Goal: Find contact information: Find contact information

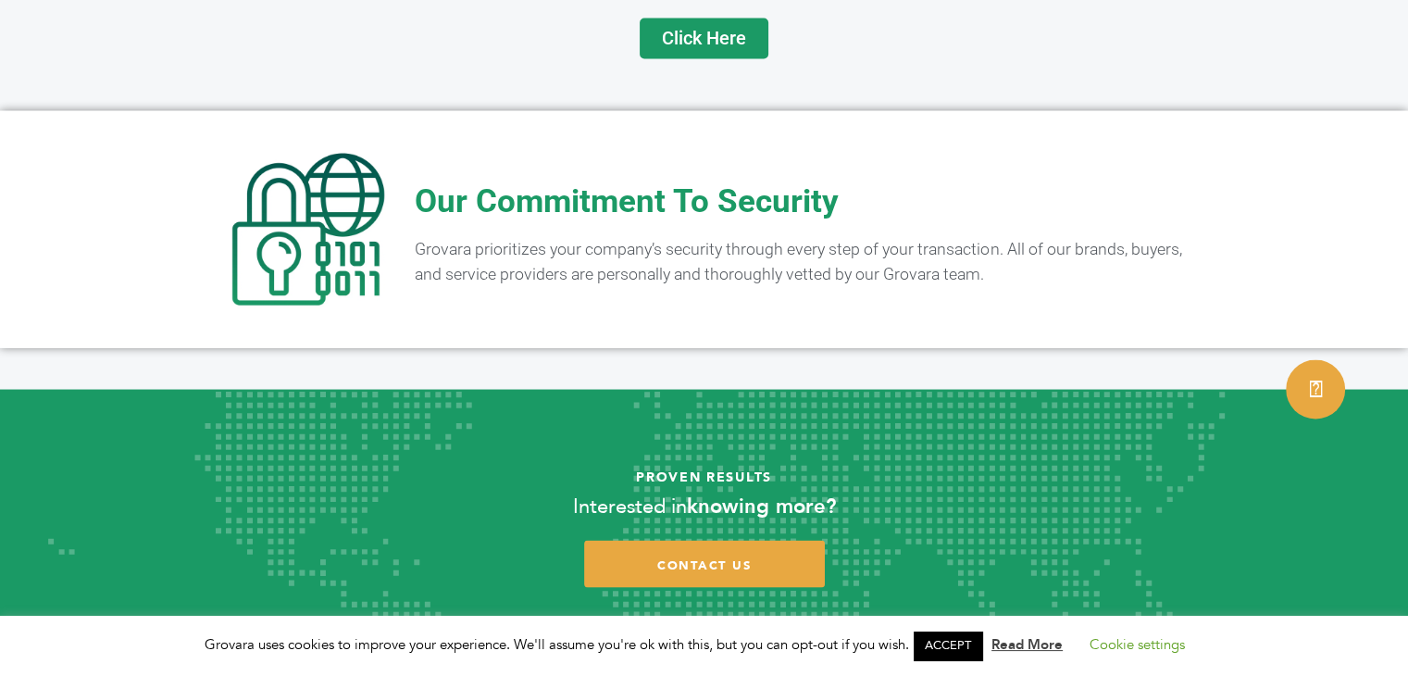
scroll to position [3704, 0]
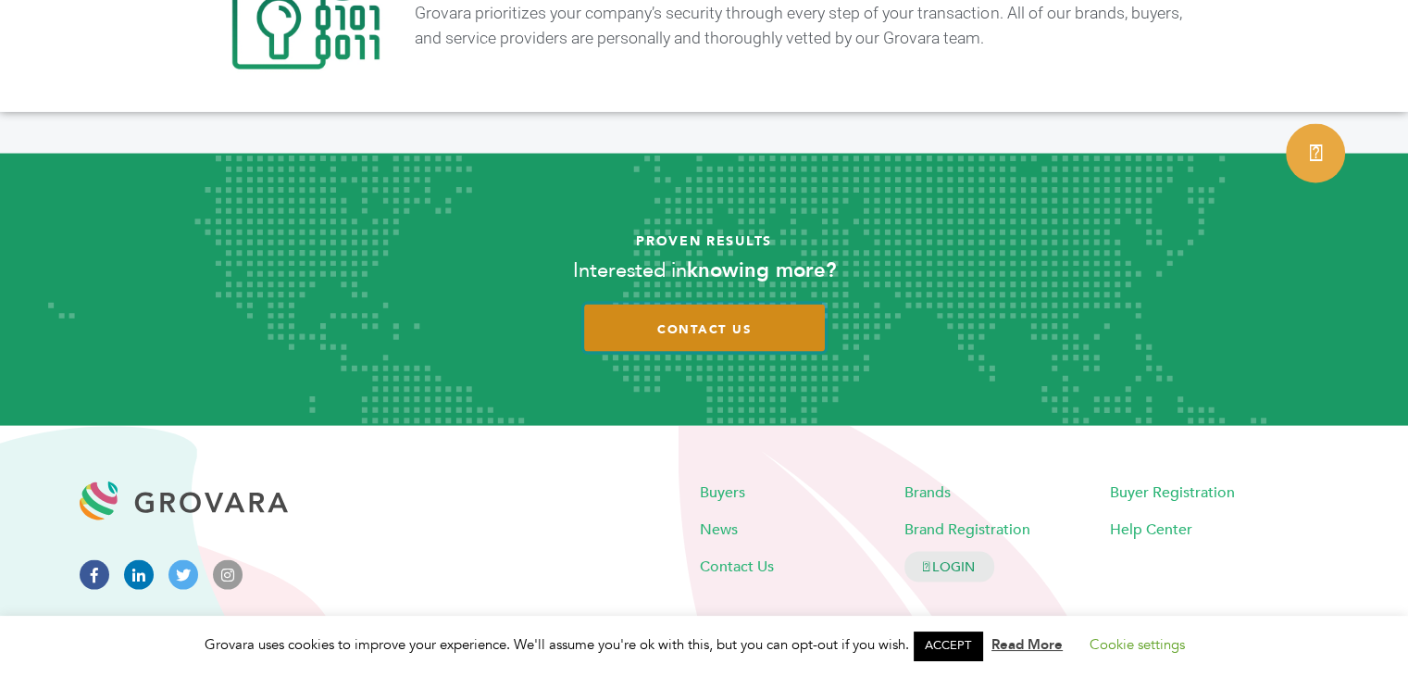
click at [667, 321] on span "contact us" at bounding box center [704, 329] width 94 height 17
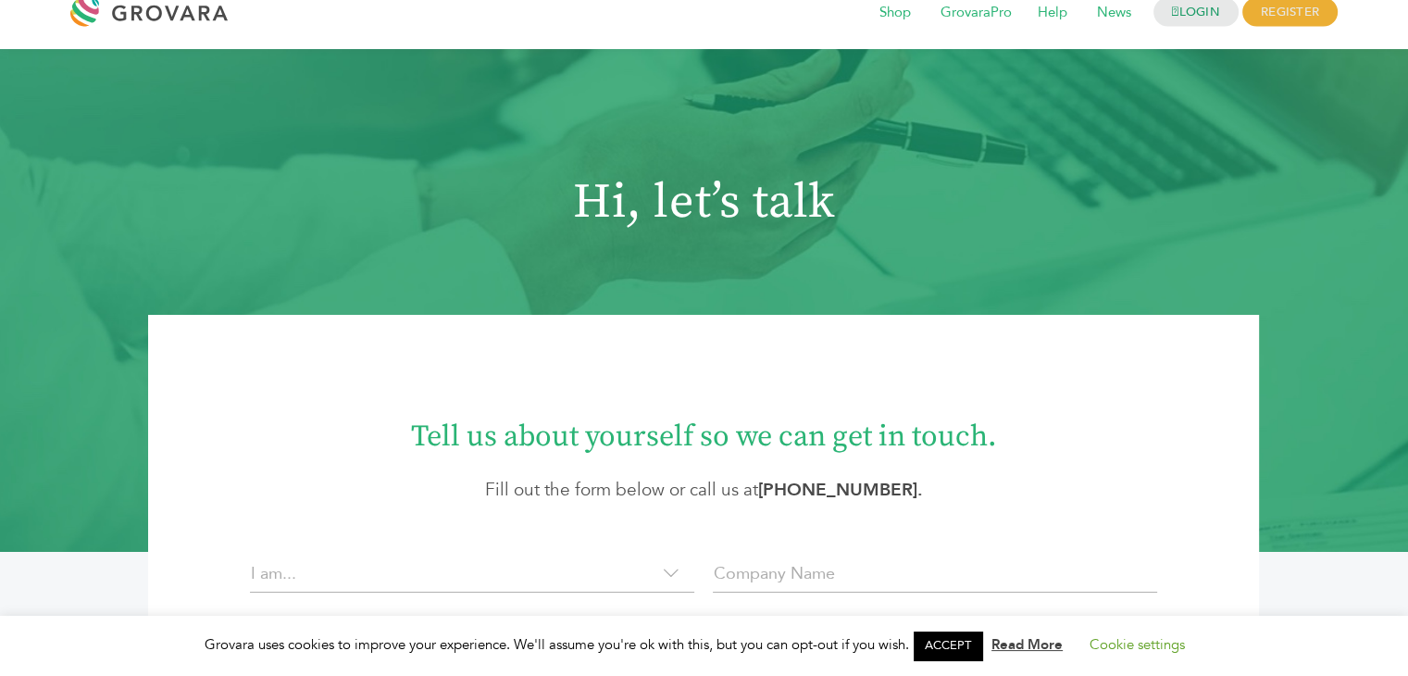
scroll to position [18, 0]
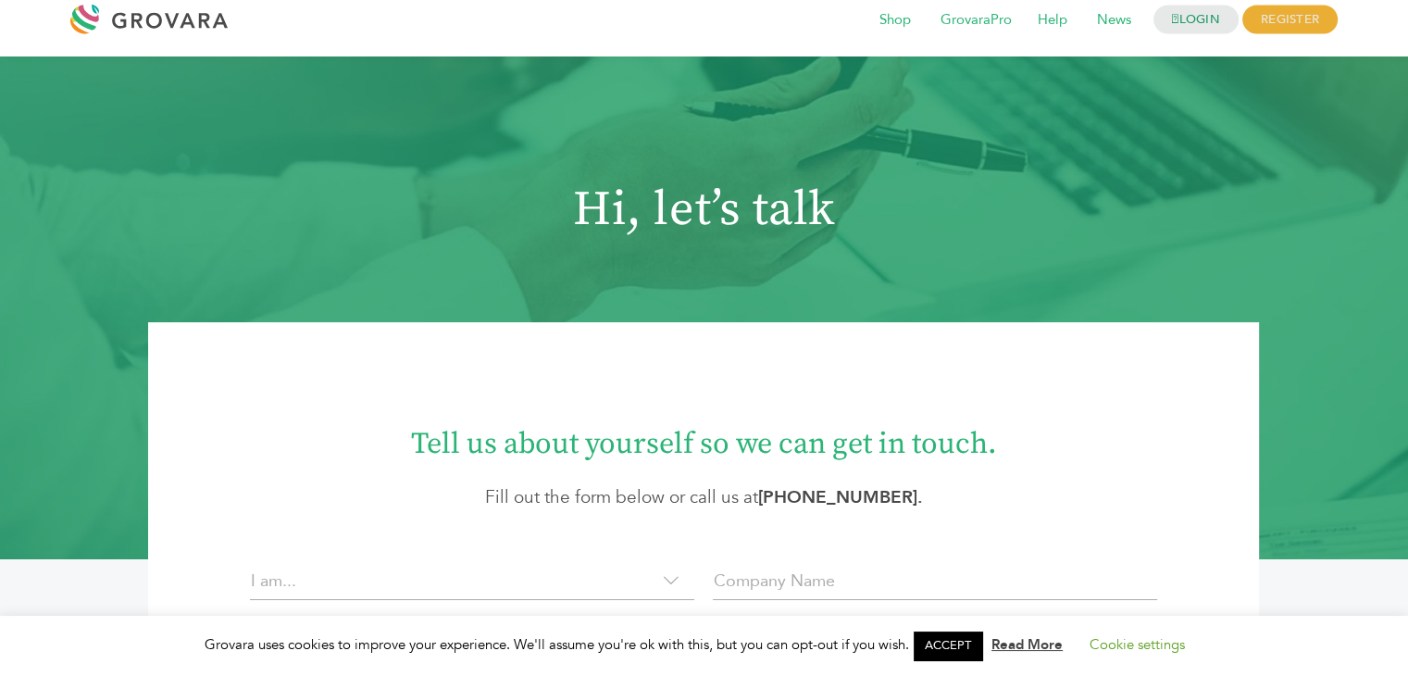
click at [177, 25] on div at bounding box center [153, 19] width 167 height 44
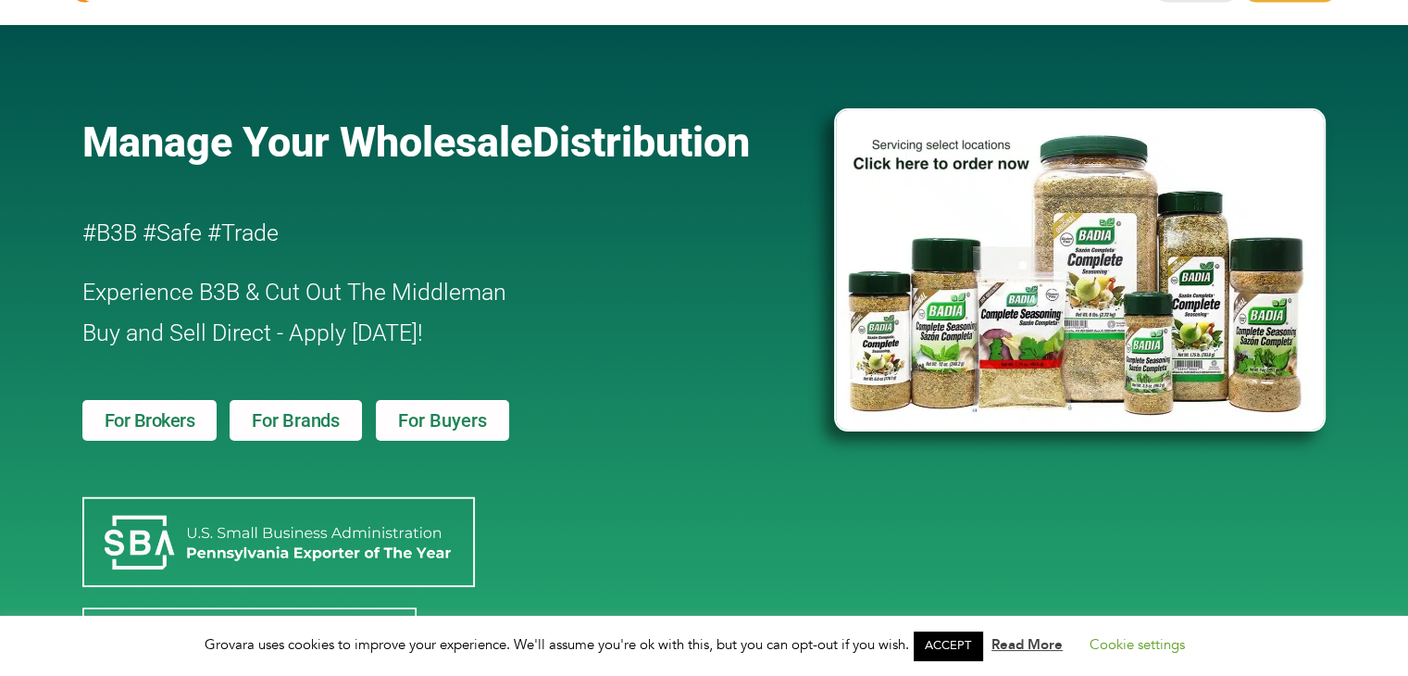
scroll to position [185, 0]
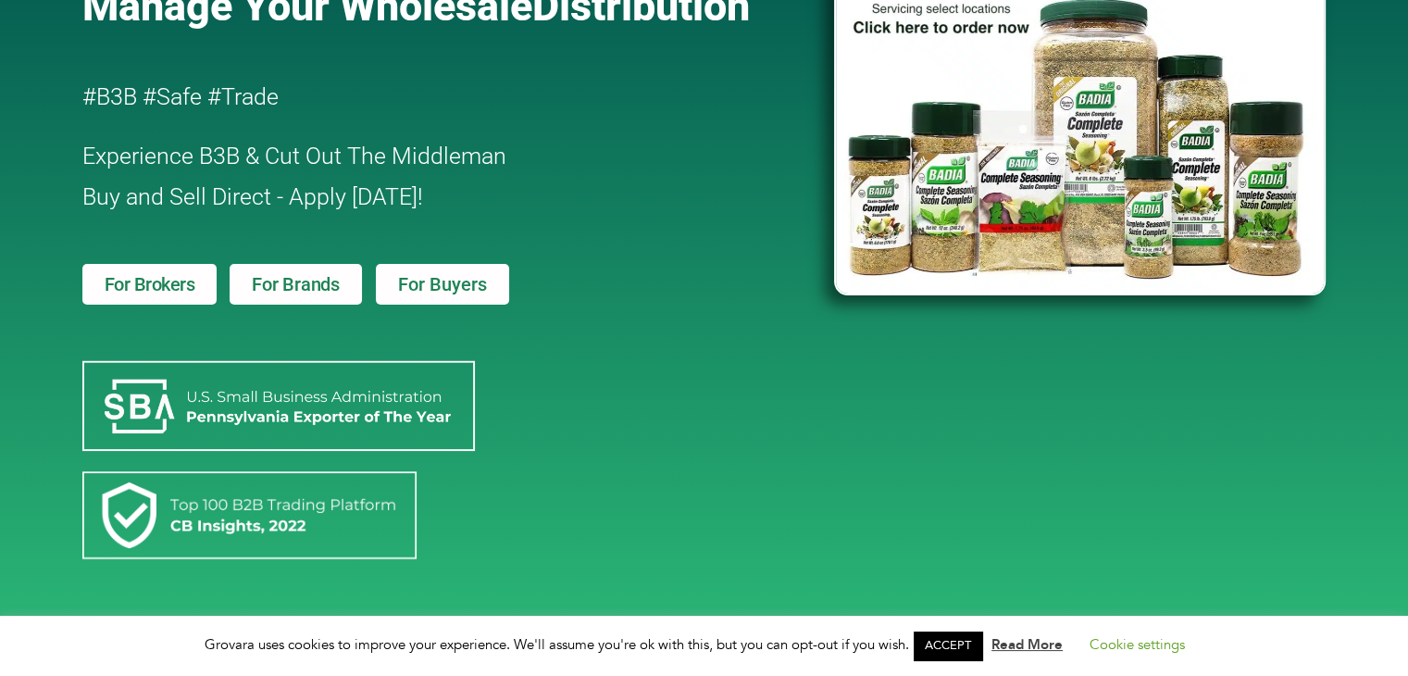
click at [278, 510] on img at bounding box center [249, 514] width 334 height 89
click at [293, 464] on div "Manage Your Wholesale Distribution #B3B #Safe #Trade Experience B3B & Cut Out T…" at bounding box center [449, 256] width 752 height 717
click at [329, 423] on img at bounding box center [278, 406] width 393 height 92
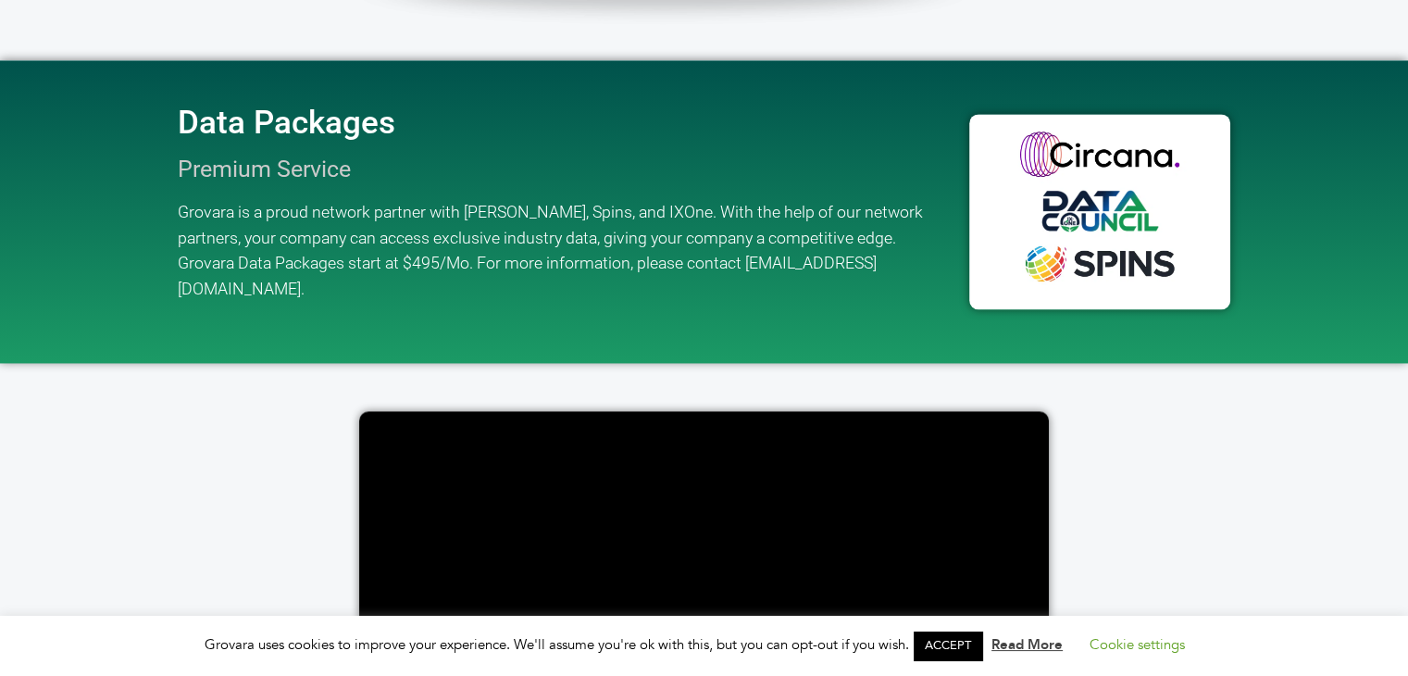
scroll to position [2685, 0]
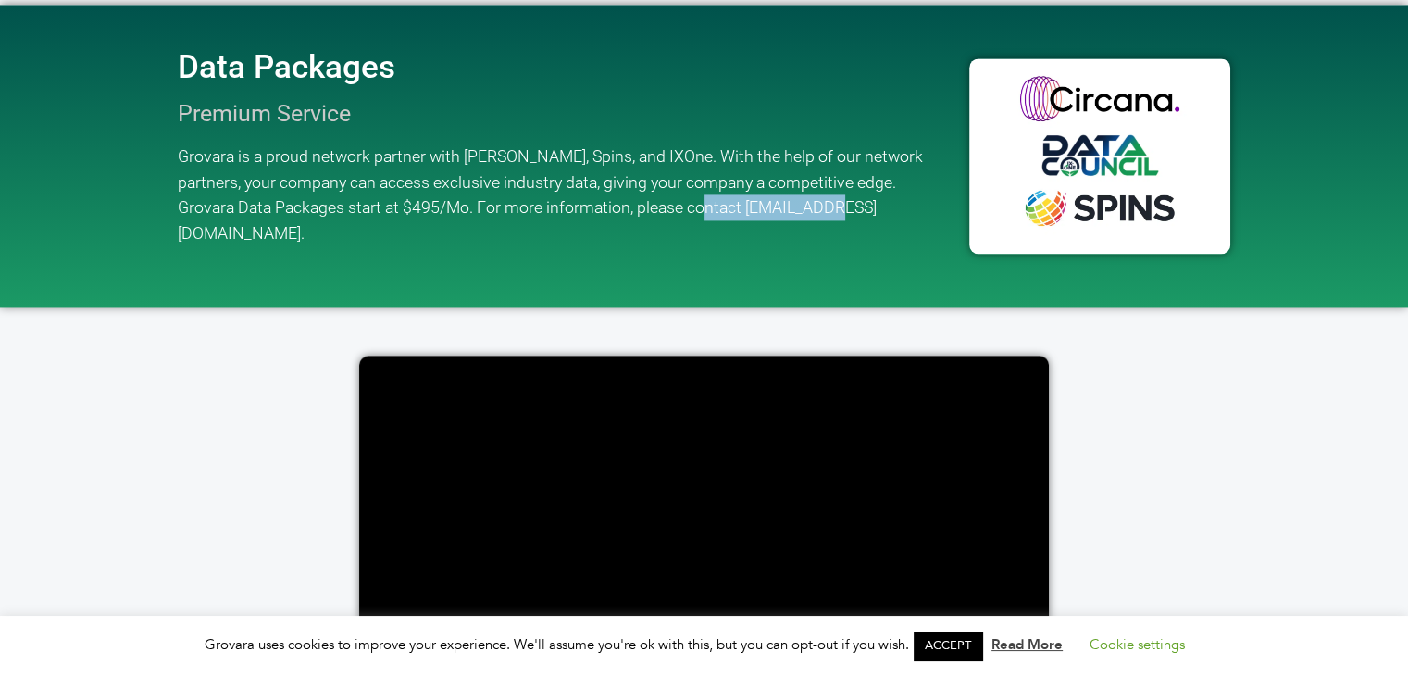
drag, startPoint x: 649, startPoint y: 205, endPoint x: 789, endPoint y: 212, distance: 140.0
click at [789, 212] on span "Grovara is a proud network partner with [PERSON_NAME], Spins, and IXOne. With t…" at bounding box center [550, 194] width 745 height 95
copy span "[EMAIL_ADDRESS][DOMAIN_NAME]"
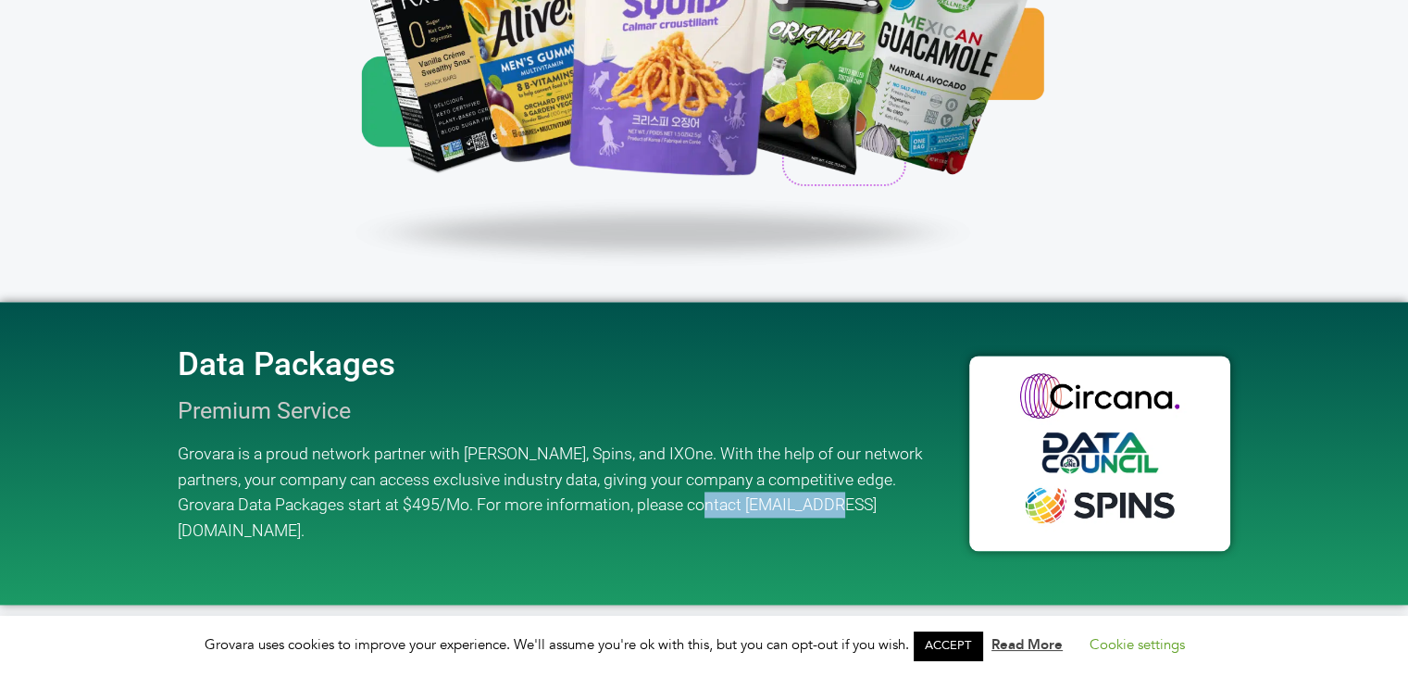
scroll to position [2404, 0]
